Goal: Information Seeking & Learning: Learn about a topic

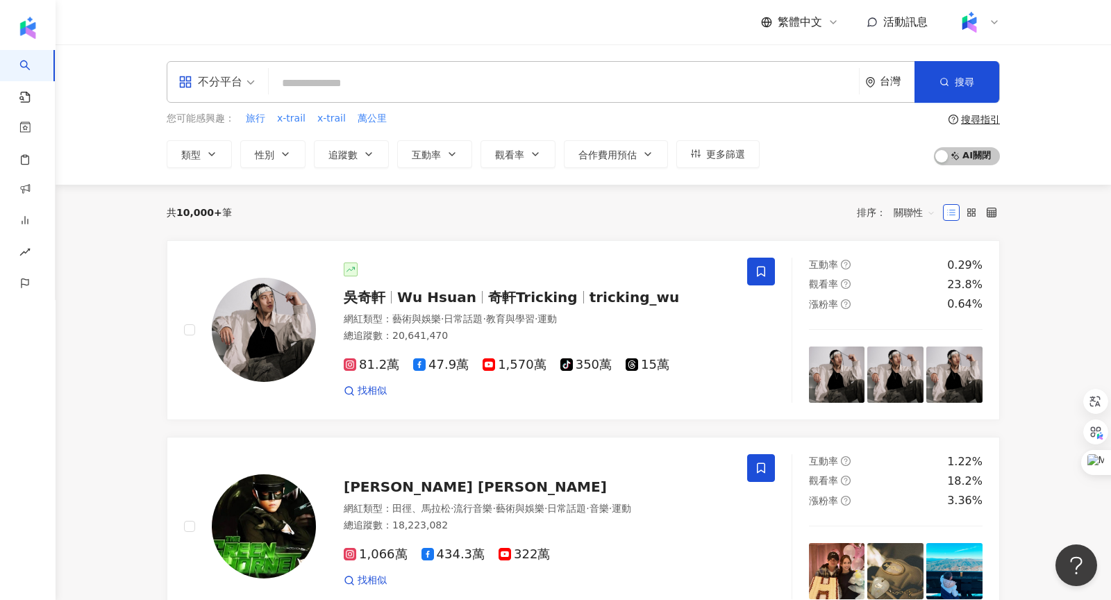
click at [127, 122] on div "不分平台 台灣 搜尋 您可能感興趣： 旅行 x-trail x-trail 萬公里 類型 性別 追蹤數 互動率 觀看率 合作費用預估 更多篩選 搜尋指引 AI…" at bounding box center [583, 114] width 1055 height 140
click at [229, 92] on div "不分平台" at bounding box center [210, 82] width 64 height 22
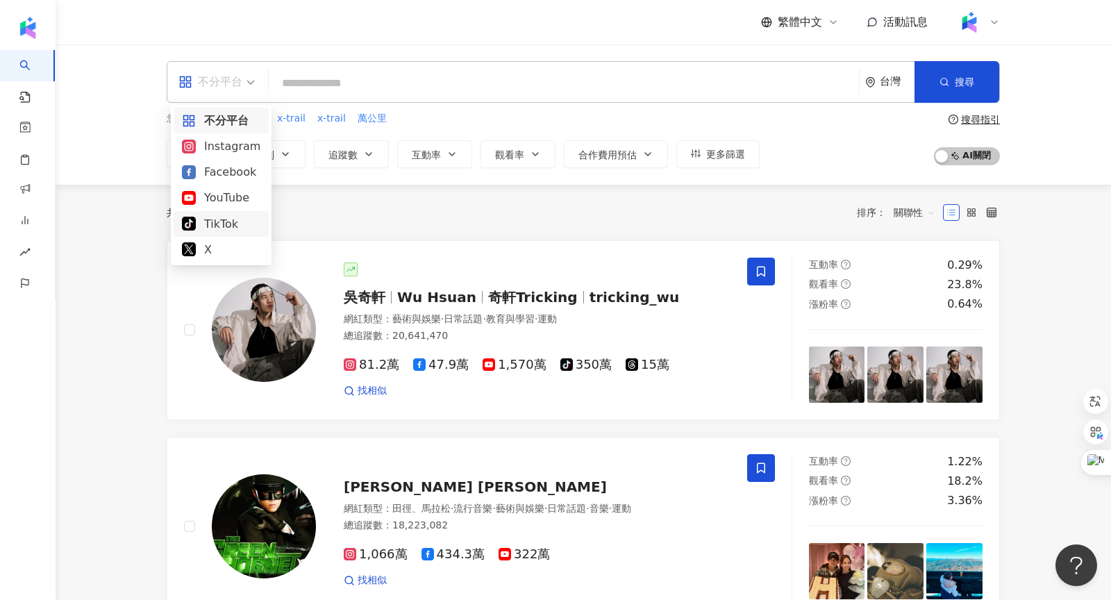
click at [357, 207] on div "共 10,000+ 筆 排序： 關聯性" at bounding box center [583, 212] width 833 height 22
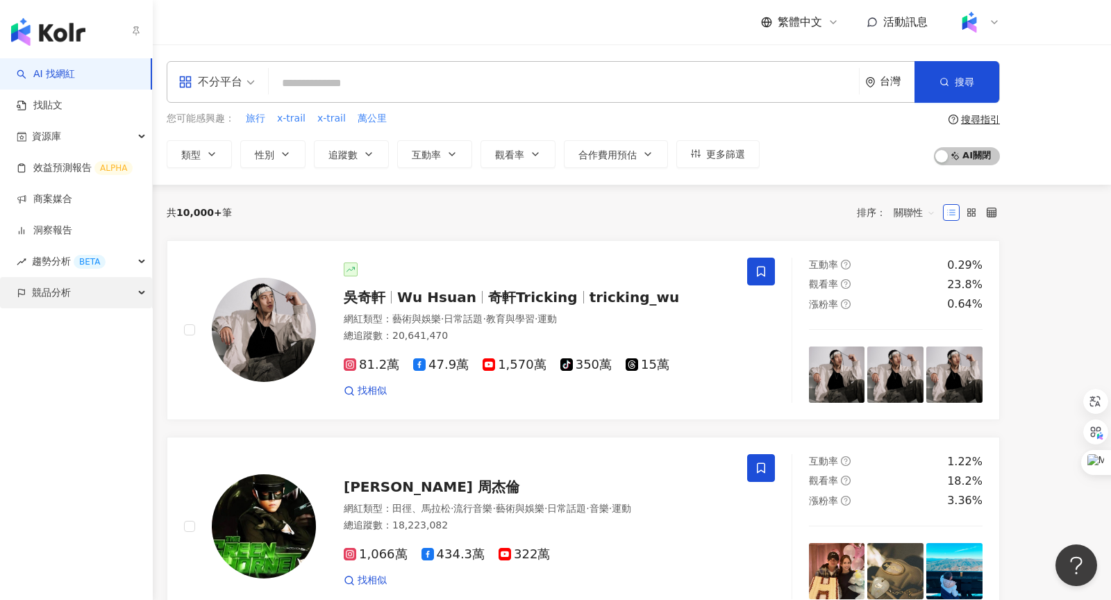
click at [78, 292] on div "競品分析" at bounding box center [76, 292] width 152 height 31
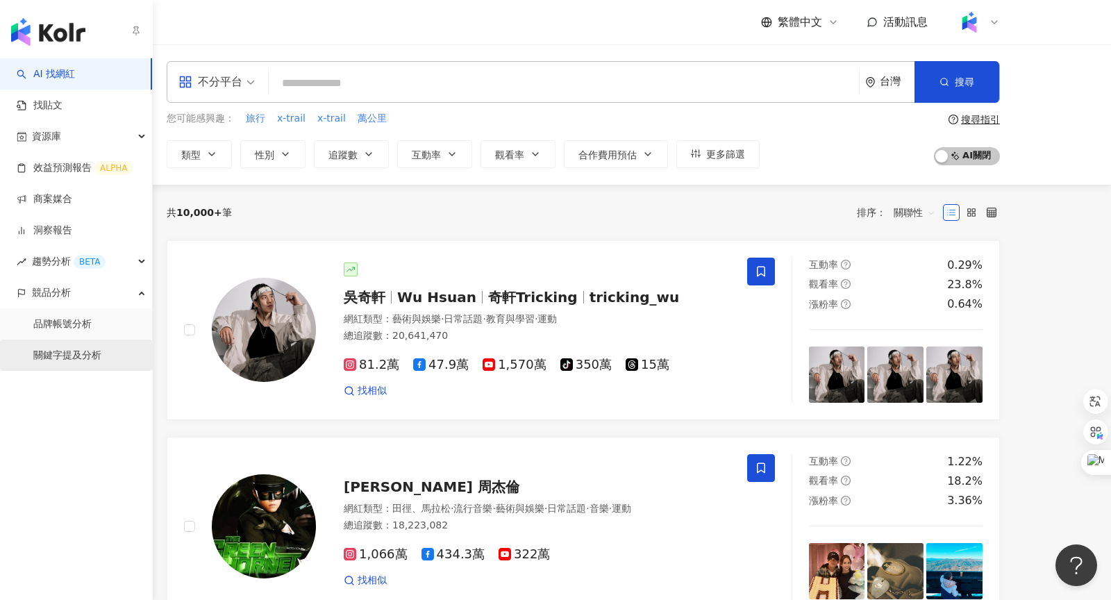
click at [67, 354] on link "關鍵字提及分析" at bounding box center [67, 356] width 68 height 14
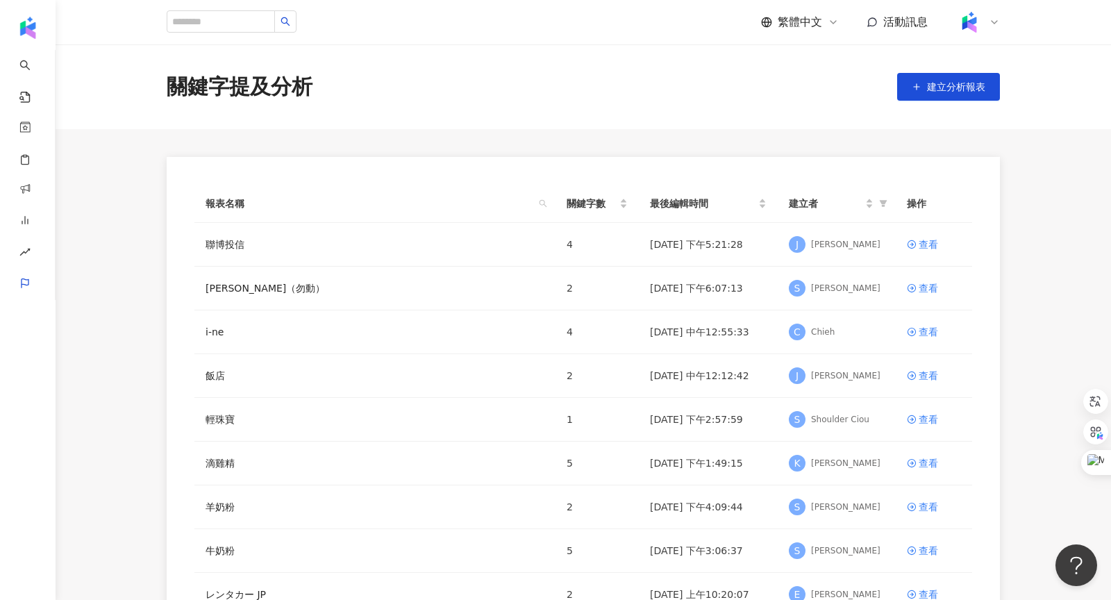
click at [996, 24] on icon at bounding box center [994, 22] width 11 height 11
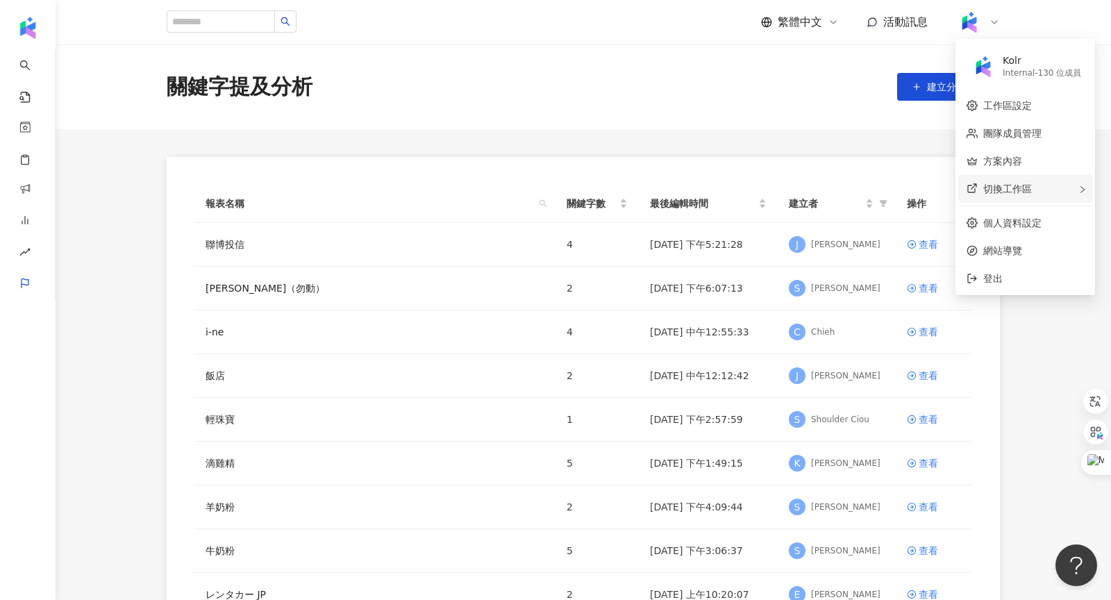
click at [994, 191] on span "切換工作區" at bounding box center [1007, 188] width 49 height 11
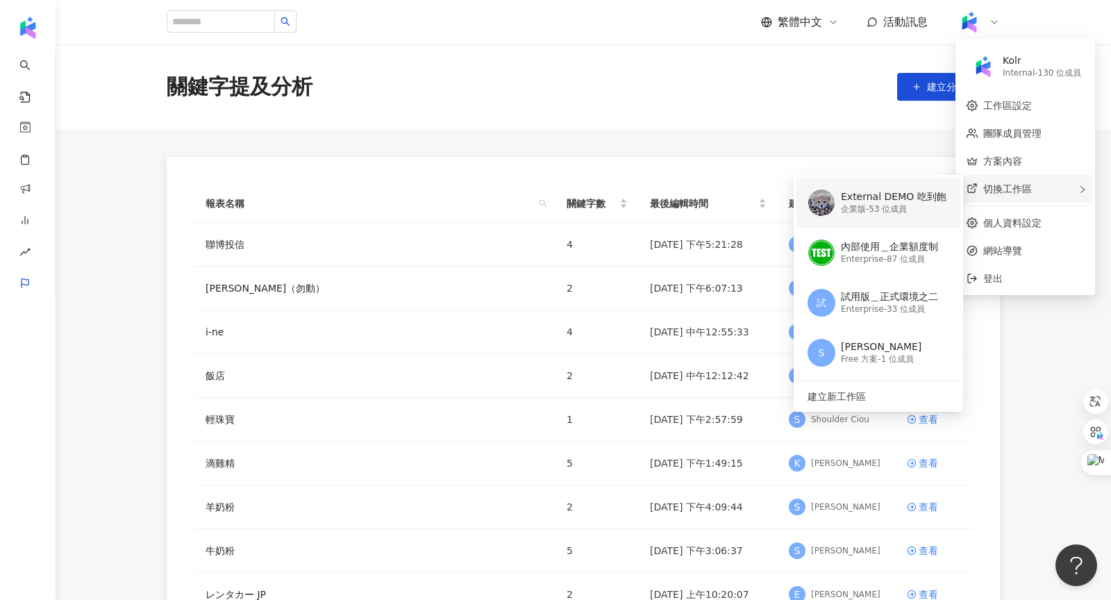
click at [889, 208] on div "企業版 - 53 位成員" at bounding box center [894, 209] width 106 height 12
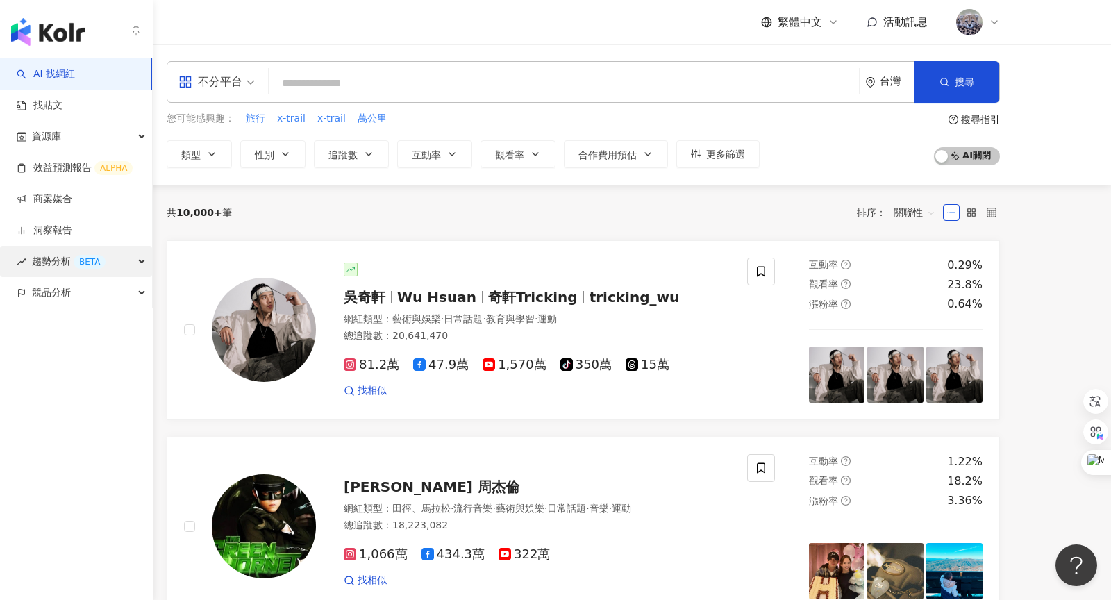
click at [91, 267] on div "BETA" at bounding box center [90, 262] width 32 height 14
click at [112, 262] on div "趨勢分析 BETA" at bounding box center [76, 261] width 152 height 31
click at [104, 299] on div "競品分析" at bounding box center [76, 292] width 152 height 31
click at [131, 265] on div "趨勢分析 BETA" at bounding box center [76, 261] width 152 height 31
click at [118, 259] on div "趨勢分析 BETA" at bounding box center [76, 261] width 152 height 31
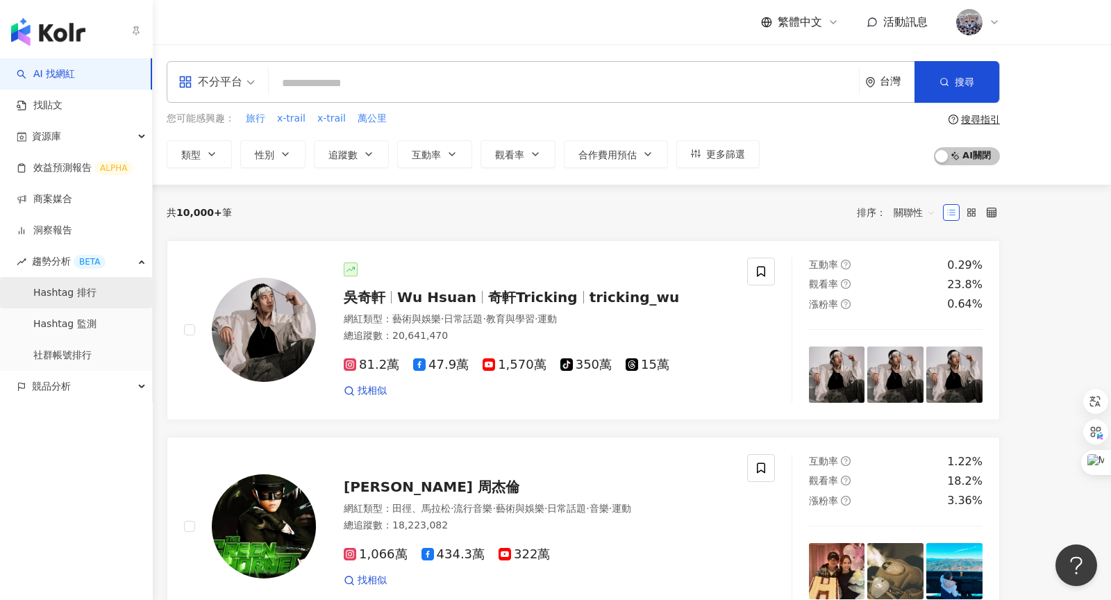
click at [92, 300] on link "Hashtag 排行" at bounding box center [64, 293] width 63 height 14
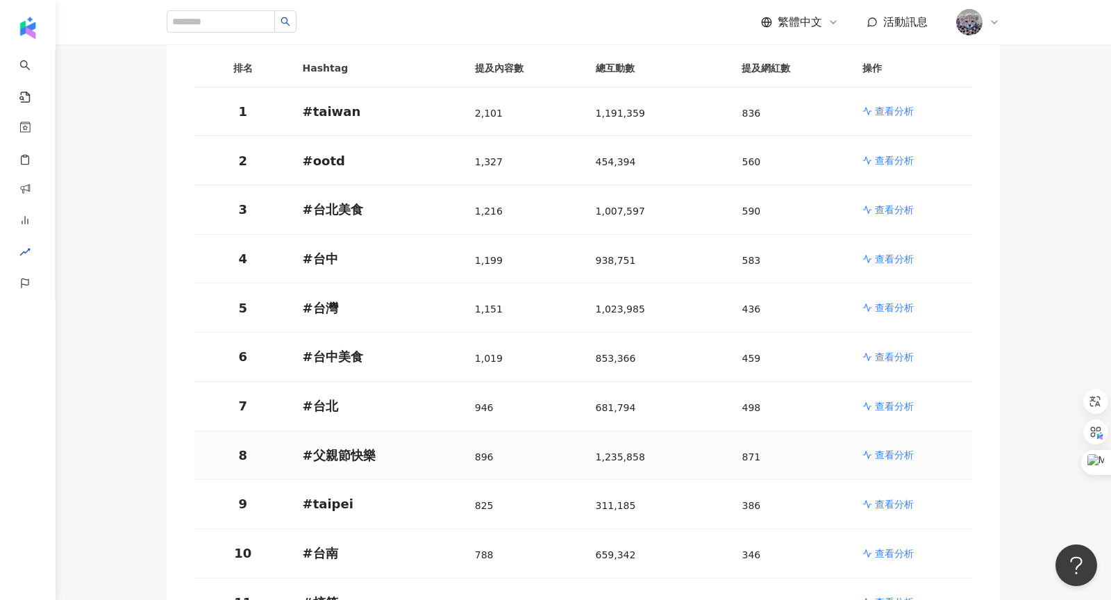
scroll to position [123, 0]
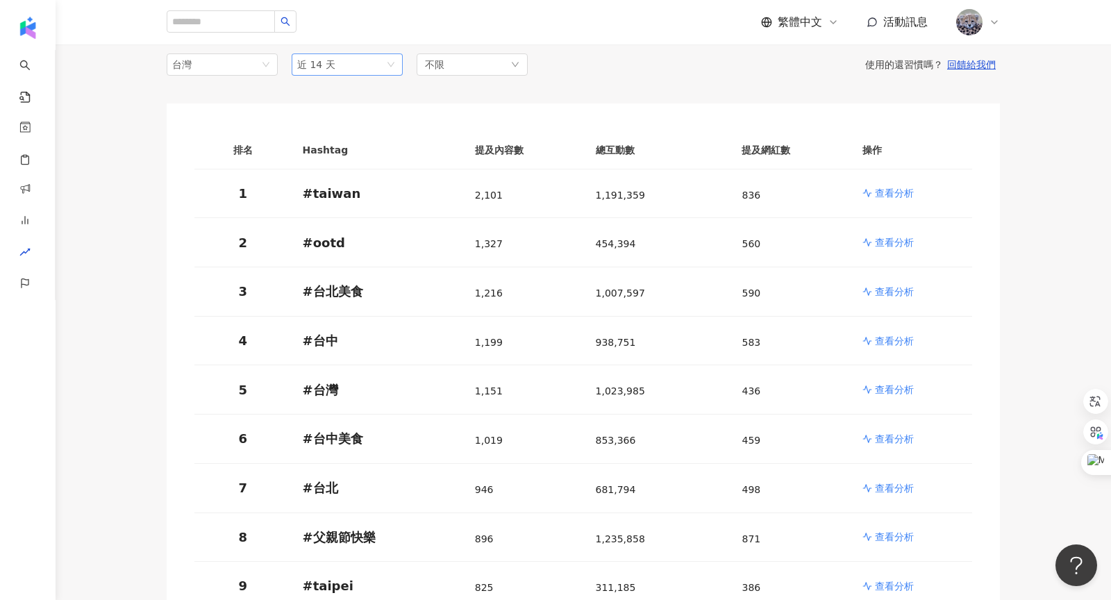
click at [354, 56] on span "近 14 天" at bounding box center [347, 64] width 100 height 21
click at [340, 137] on span "近三個月" at bounding box center [322, 140] width 39 height 11
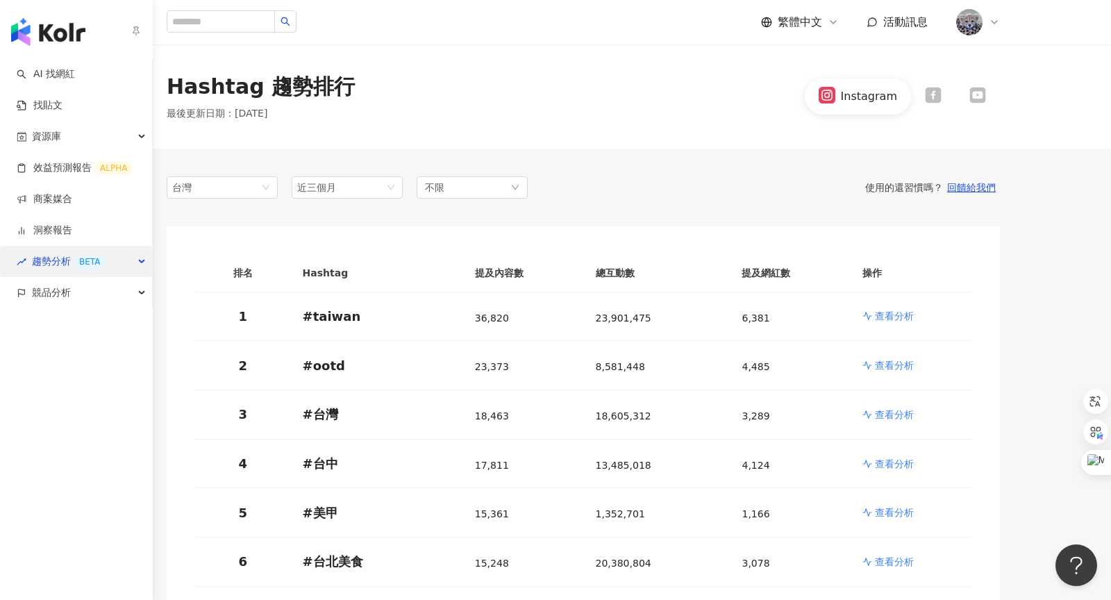
click at [121, 271] on div "趨勢分析 BETA" at bounding box center [76, 261] width 152 height 31
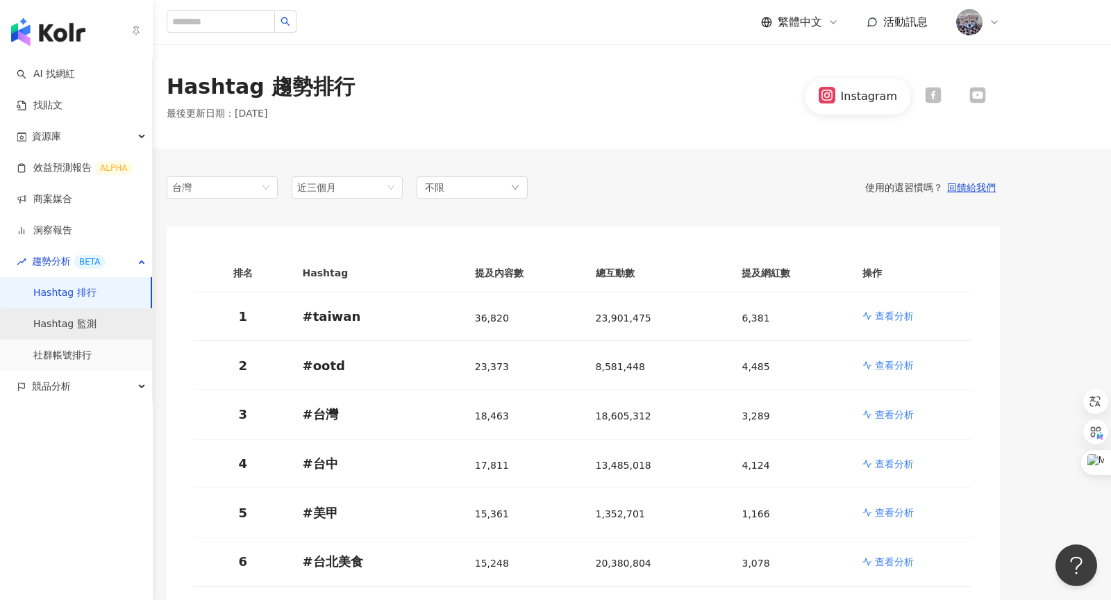
click at [97, 328] on link "Hashtag 監測" at bounding box center [64, 324] width 63 height 14
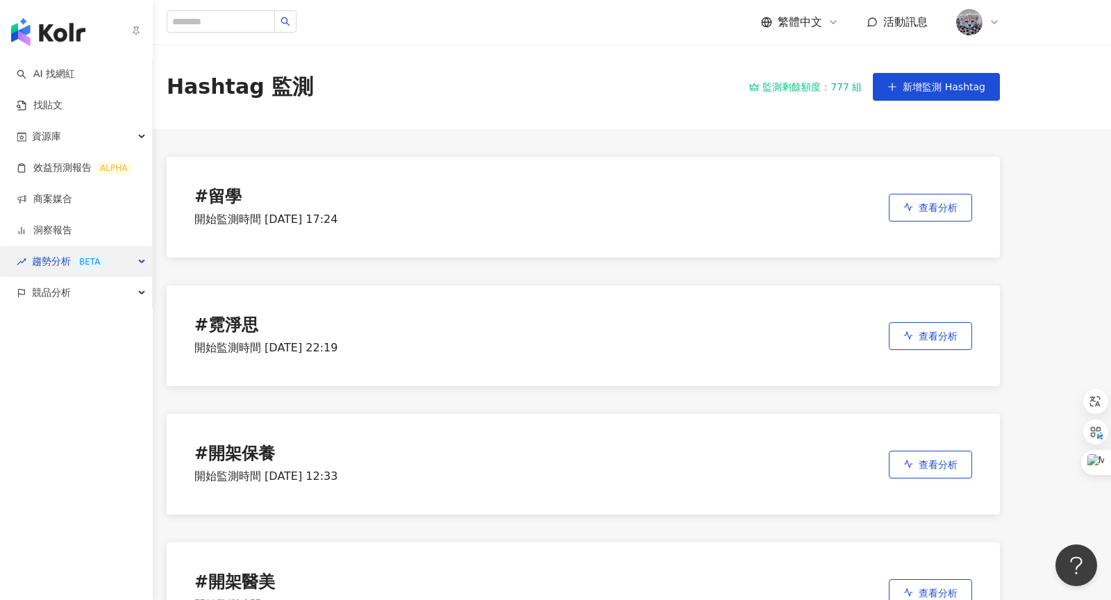
click at [51, 267] on span "趨勢分析 BETA" at bounding box center [69, 261] width 74 height 31
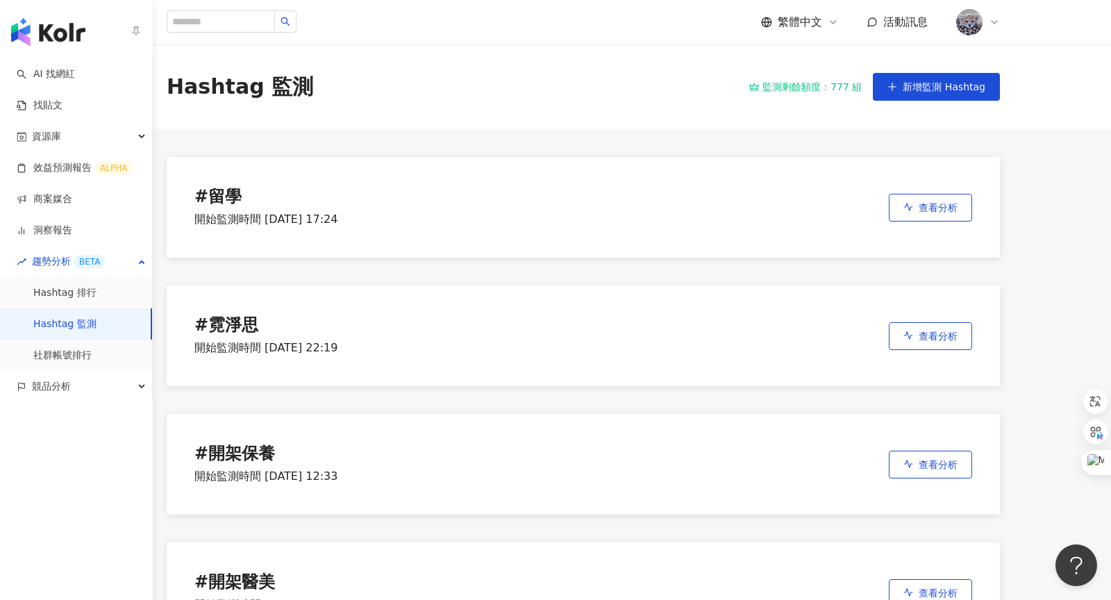
click at [61, 323] on link "Hashtag 監測" at bounding box center [64, 324] width 63 height 14
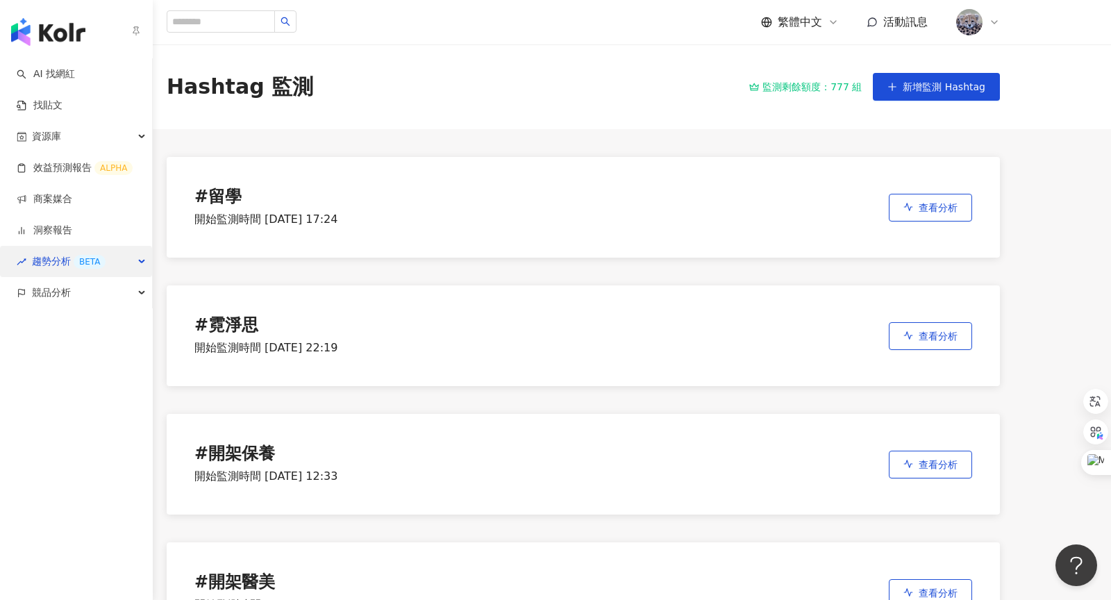
click at [81, 262] on div "BETA" at bounding box center [90, 262] width 32 height 14
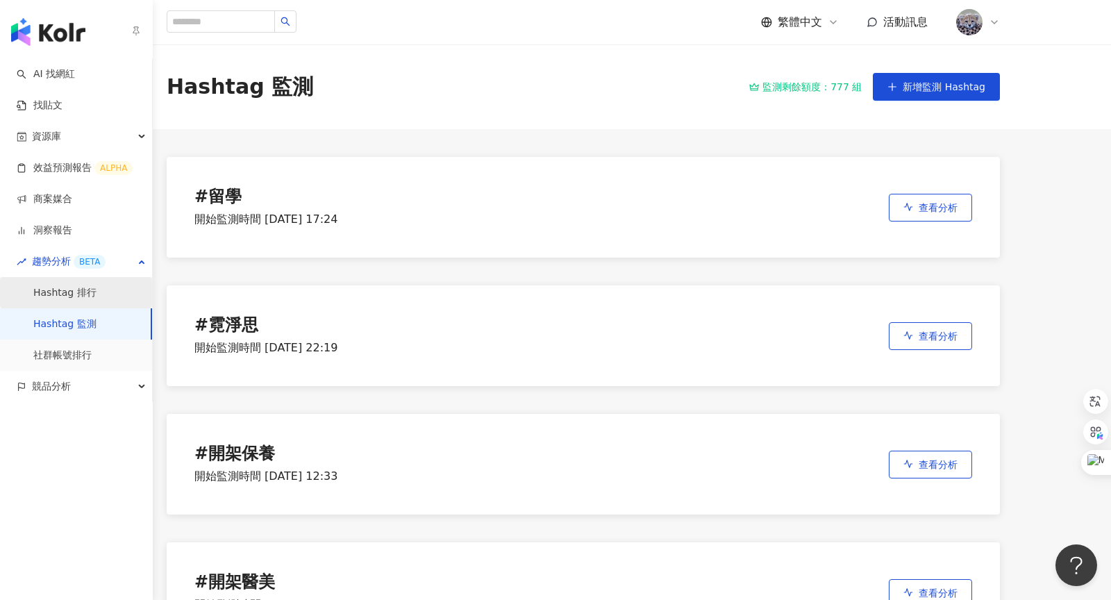
click at [76, 296] on link "Hashtag 排行" at bounding box center [64, 293] width 63 height 14
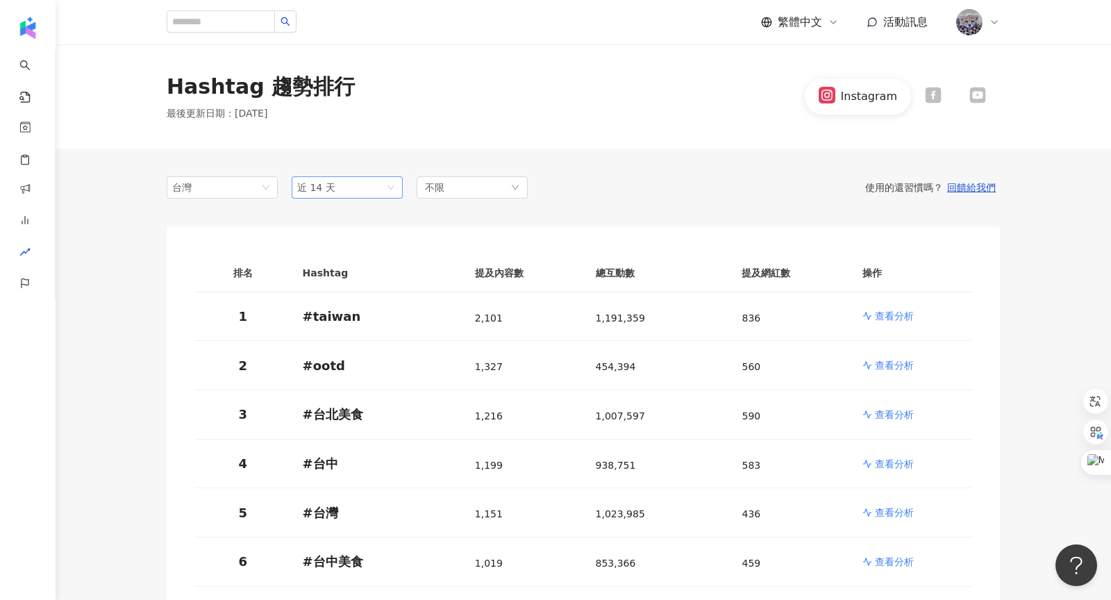
click at [340, 185] on span "近 14 天" at bounding box center [347, 187] width 100 height 21
click at [330, 231] on div "近一個月" at bounding box center [347, 240] width 106 height 24
